Goal: Check status: Check status

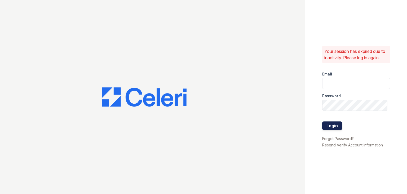
type input "[EMAIL_ADDRESS][DOMAIN_NAME]"
click at [337, 127] on button "Login" at bounding box center [333, 125] width 20 height 8
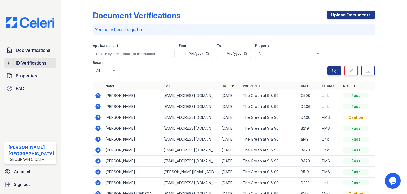
click at [24, 63] on span "ID Verifications" at bounding box center [31, 63] width 30 height 6
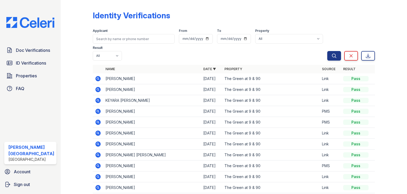
click at [97, 78] on icon at bounding box center [97, 77] width 1 height 1
